Goal: Use online tool/utility: Utilize a website feature to perform a specific function

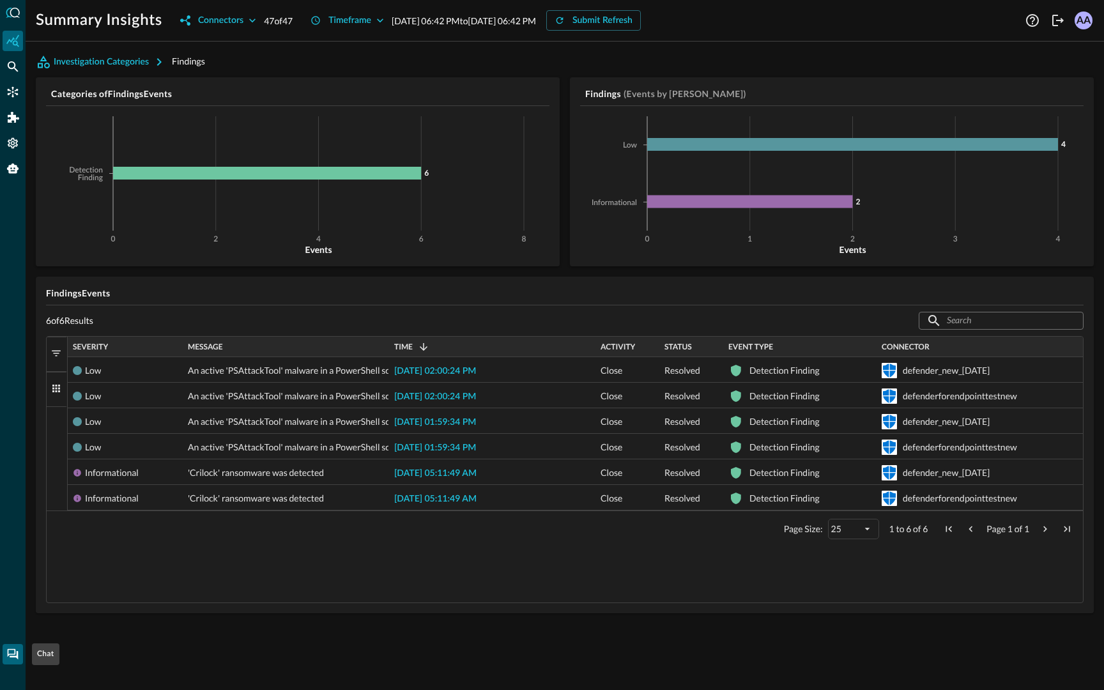
click at [10, 646] on div "Chat" at bounding box center [13, 654] width 20 height 20
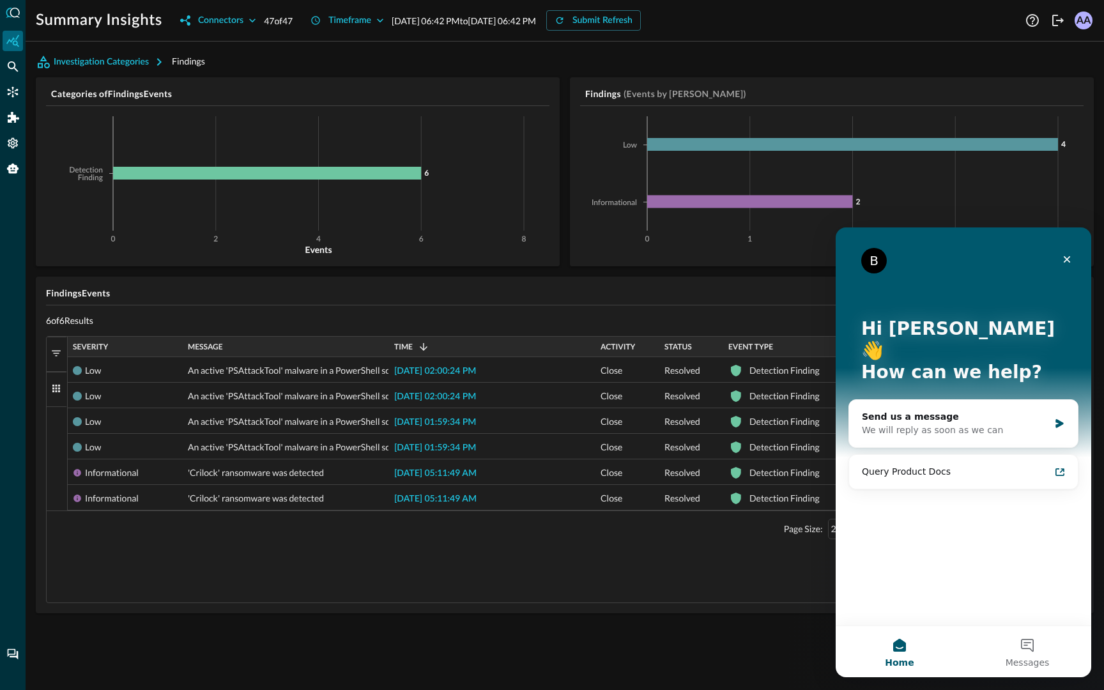
click at [422, 615] on div "Investigation Categories Findings Categories of Findings Events 0 2 4 6 8 Event…" at bounding box center [565, 338] width 1058 height 572
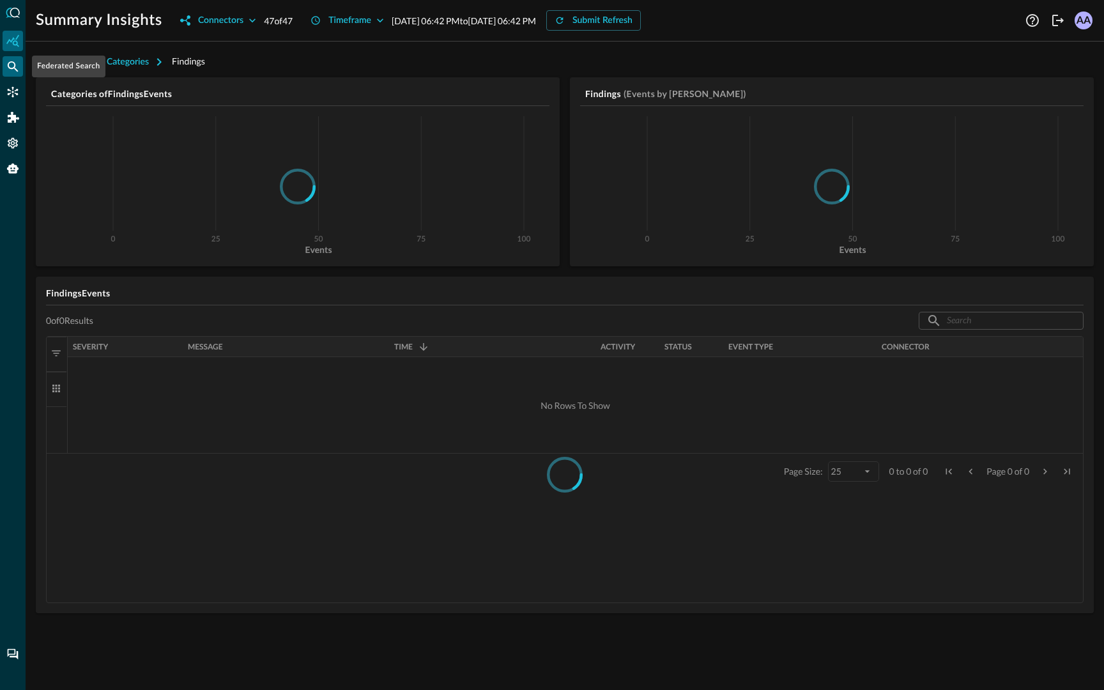
click at [10, 61] on icon "Federated Search" at bounding box center [13, 66] width 11 height 11
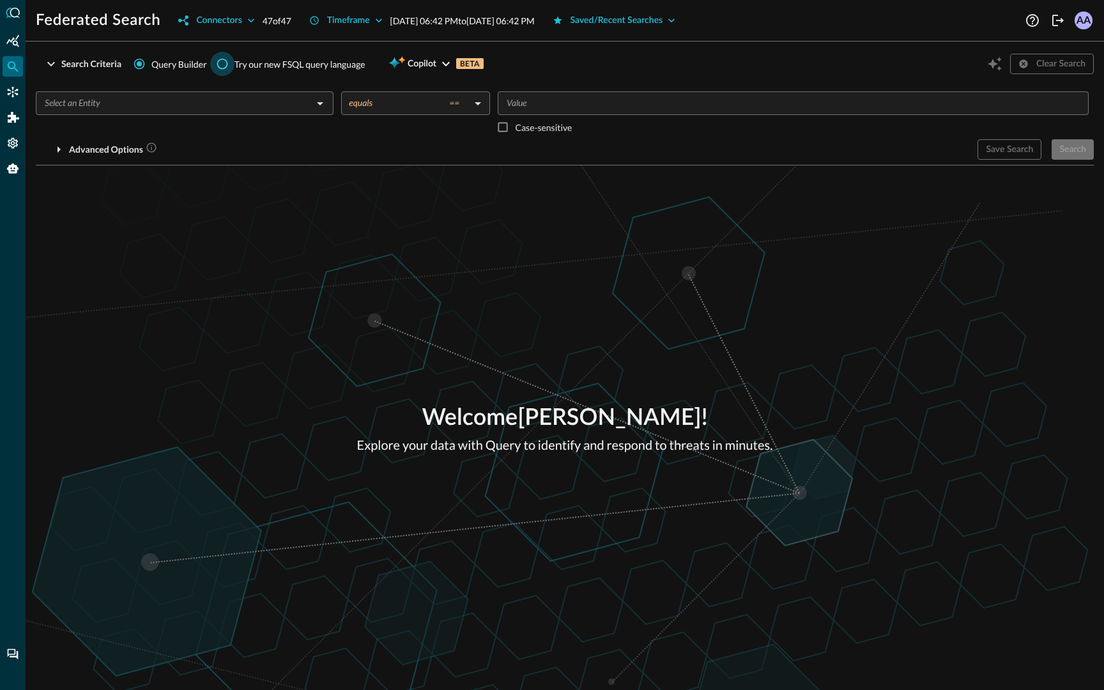
click at [226, 66] on input "Try our new FSQL query language" at bounding box center [222, 64] width 24 height 24
radio input "true"
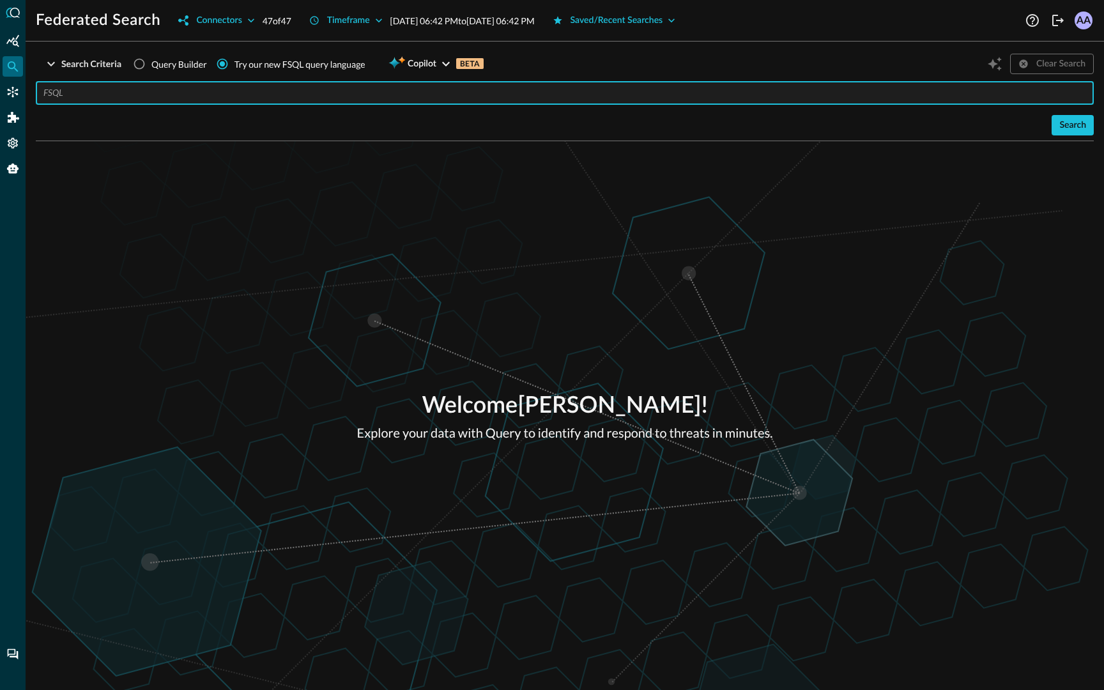
click at [964, 91] on input "text" at bounding box center [568, 93] width 1050 height 24
type input "QUERY inventory_info.**"
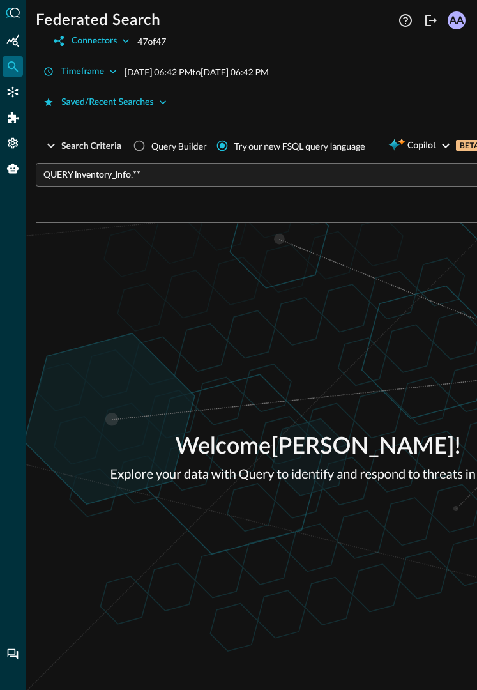
scroll to position [0, 134]
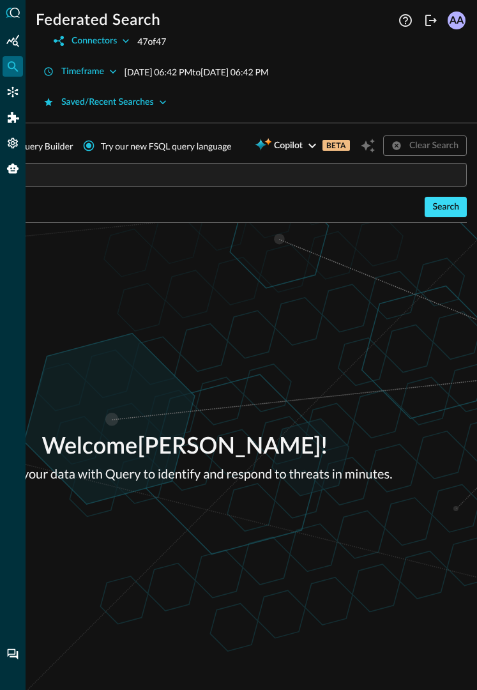
click at [445, 206] on div "Search" at bounding box center [446, 207] width 27 height 16
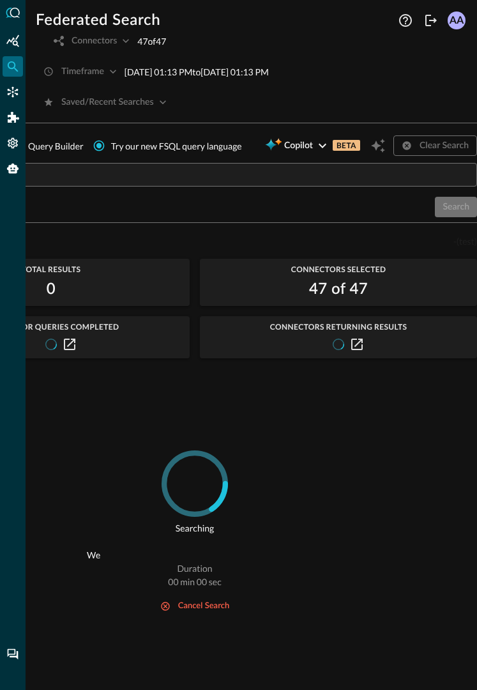
scroll to position [0, 123]
